Goal: Transaction & Acquisition: Purchase product/service

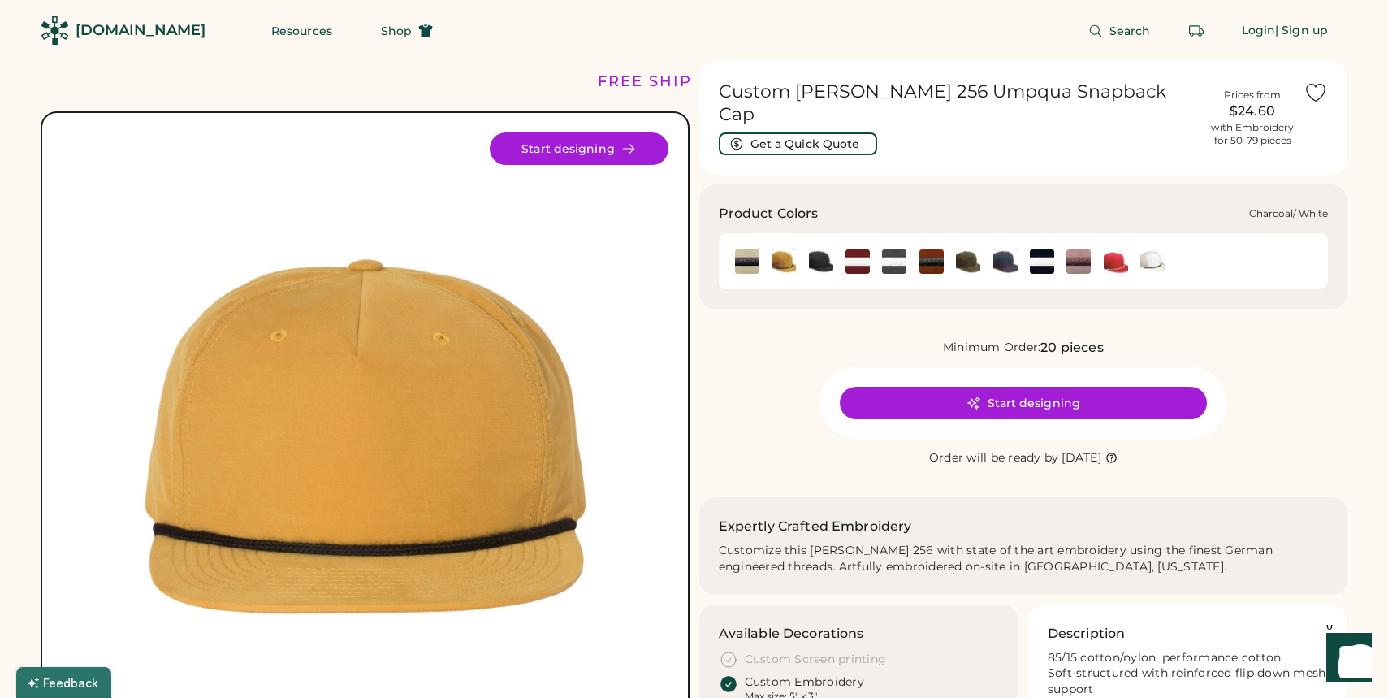
click at [902, 249] on img at bounding box center [894, 261] width 24 height 24
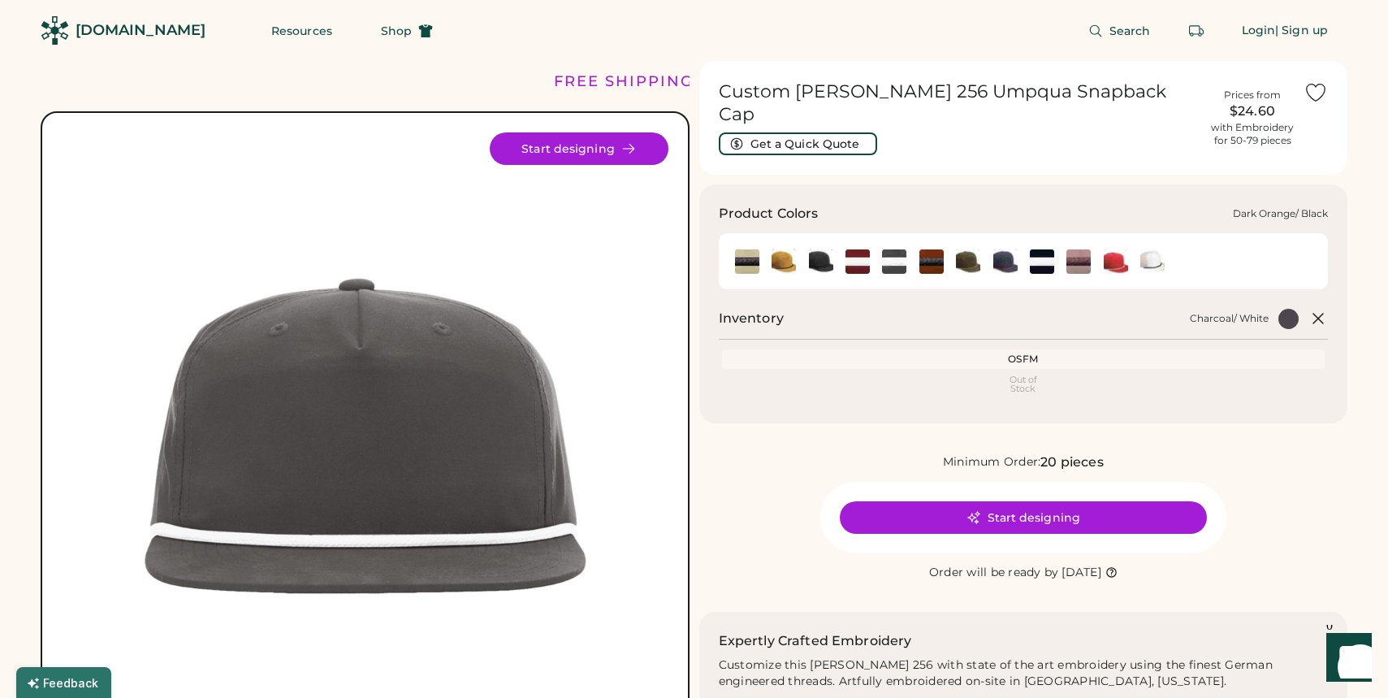
click at [930, 249] on img at bounding box center [931, 261] width 24 height 24
click at [1036, 249] on img at bounding box center [1042, 261] width 24 height 24
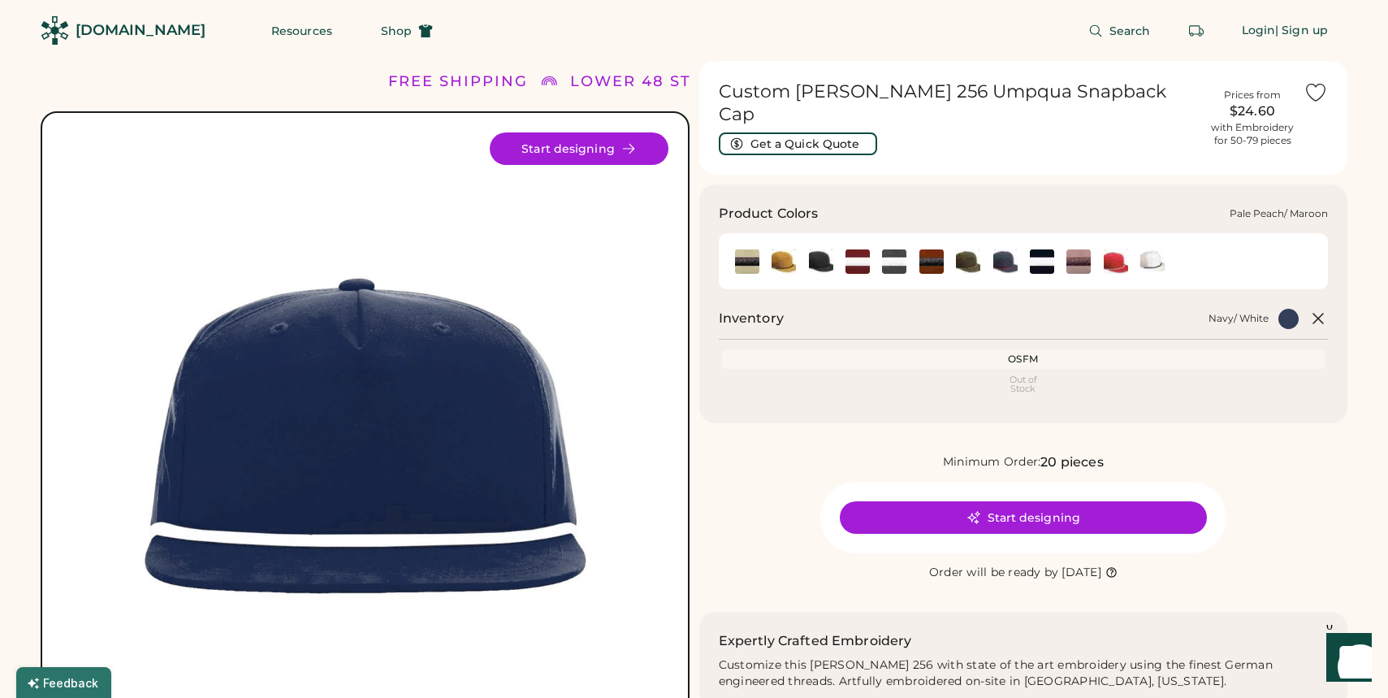
click at [1075, 249] on img at bounding box center [1078, 261] width 24 height 24
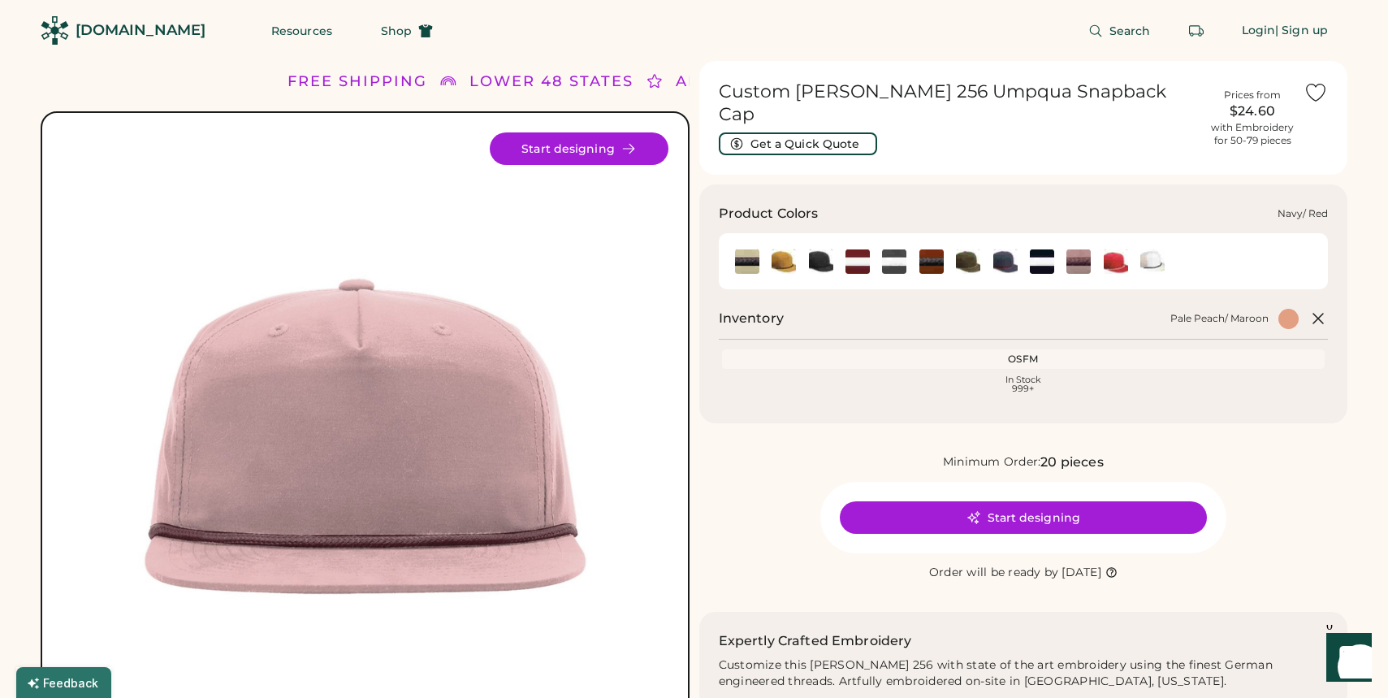
click at [1007, 249] on img at bounding box center [1005, 261] width 24 height 24
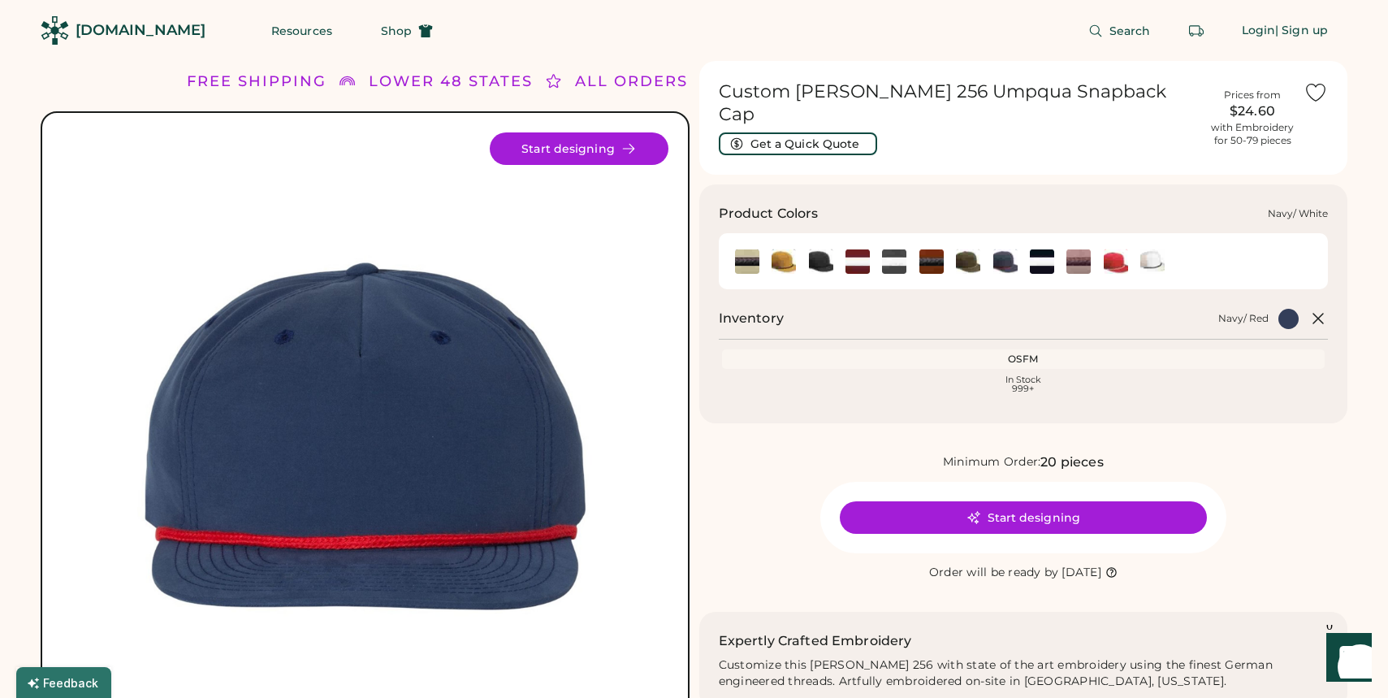
drag, startPoint x: 1058, startPoint y: 240, endPoint x: 1048, endPoint y: 241, distance: 9.9
click at [1051, 249] on div at bounding box center [1041, 261] width 37 height 24
click at [1048, 249] on img at bounding box center [1042, 261] width 24 height 24
